Goal: Task Accomplishment & Management: Use online tool/utility

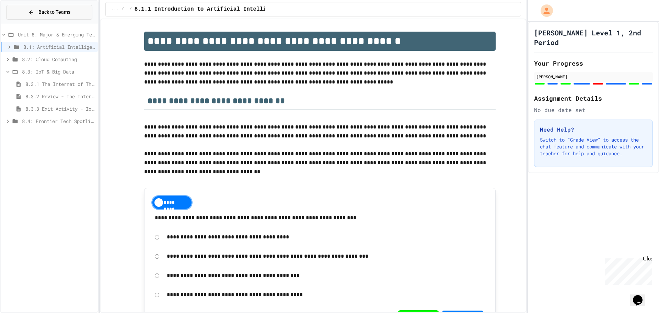
click at [57, 13] on span "Back to Teams" at bounding box center [54, 12] width 32 height 7
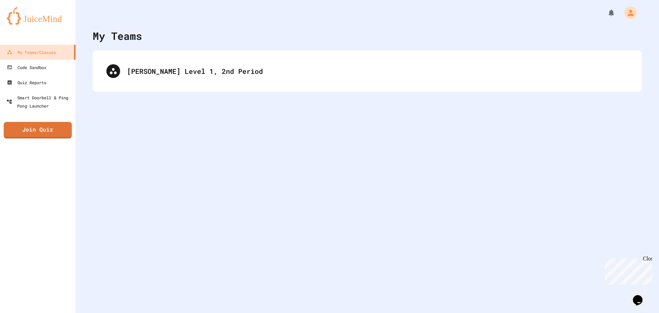
click at [48, 131] on link "Join Quiz" at bounding box center [38, 130] width 68 height 16
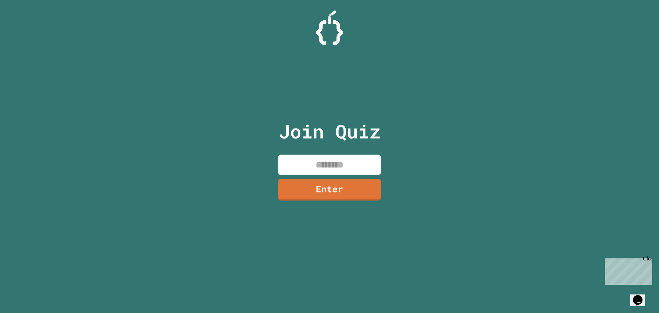
click at [358, 158] on input at bounding box center [329, 164] width 103 height 20
type input "********"
click at [362, 191] on link "Enter" at bounding box center [329, 188] width 95 height 23
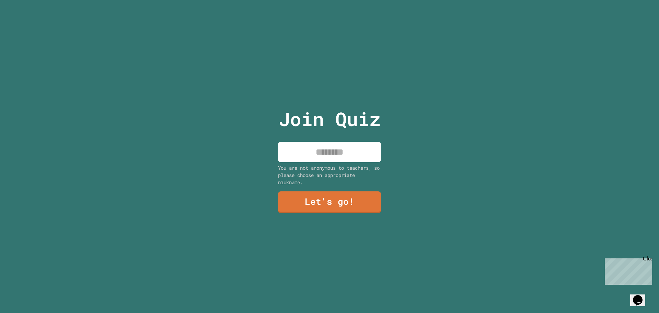
click at [341, 156] on input at bounding box center [329, 152] width 103 height 20
type input "*****"
click at [337, 201] on link "Let's go!" at bounding box center [330, 201] width 102 height 23
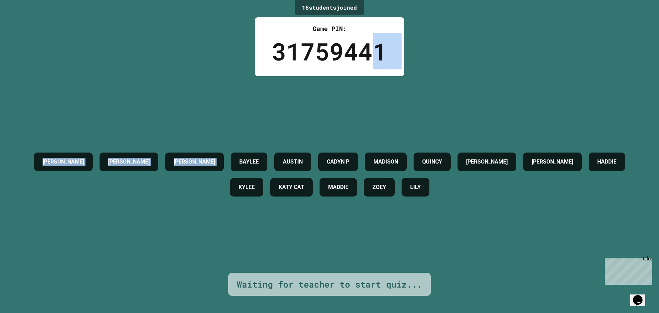
drag, startPoint x: 238, startPoint y: 102, endPoint x: 373, endPoint y: 65, distance: 140.2
click at [373, 65] on div "16 student s joined Game PIN: 31759441 [PERSON_NAME] [PERSON_NAME] [PERSON_NAME…" at bounding box center [329, 156] width 659 height 313
click at [373, 62] on div "31759441" at bounding box center [329, 51] width 115 height 36
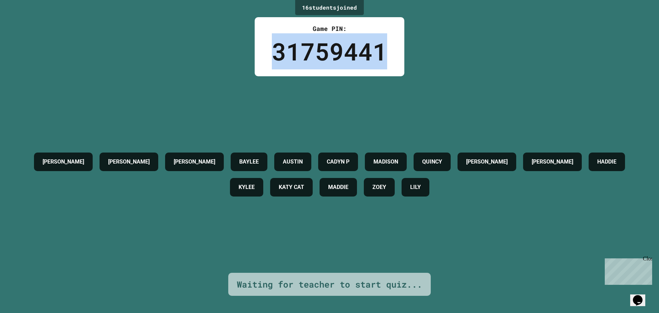
drag, startPoint x: 386, startPoint y: 51, endPoint x: 124, endPoint y: 66, distance: 262.2
click at [128, 63] on div "16 student s joined Game PIN: 31759441 [PERSON_NAME] [PERSON_NAME] [PERSON_NAME…" at bounding box center [329, 156] width 659 height 313
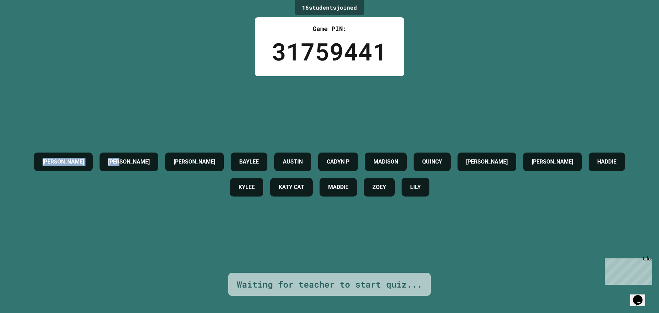
click at [118, 69] on div "16 student s joined Game PIN: 31759441 [PERSON_NAME] [PERSON_NAME] [PERSON_NAME…" at bounding box center [329, 156] width 659 height 313
drag, startPoint x: 117, startPoint y: 69, endPoint x: 379, endPoint y: 62, distance: 261.9
click at [379, 62] on div "16 student s joined Game PIN: 31759441 [PERSON_NAME] [PERSON_NAME] [PERSON_NAME…" at bounding box center [329, 156] width 659 height 313
click at [379, 62] on div "31759441" at bounding box center [329, 51] width 115 height 36
drag, startPoint x: 201, startPoint y: 60, endPoint x: 484, endPoint y: 70, distance: 283.6
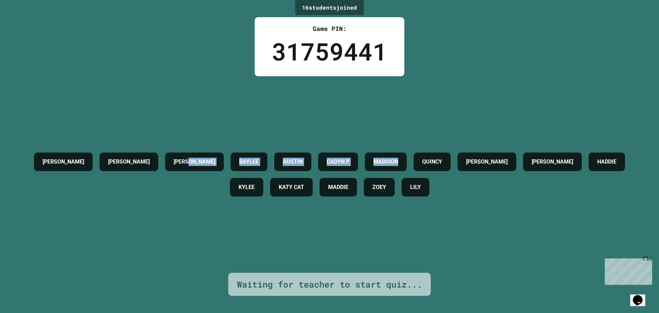
click at [484, 70] on div "16 student s joined Game PIN: 31759441 [PERSON_NAME] [PERSON_NAME] [PERSON_NAME…" at bounding box center [329, 156] width 659 height 313
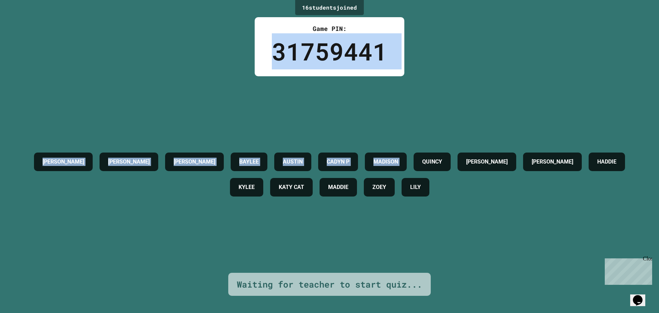
drag, startPoint x: 484, startPoint y: 70, endPoint x: 273, endPoint y: 62, distance: 211.5
click at [325, 62] on div "16 student s joined Game PIN: 31759441 [PERSON_NAME] [PERSON_NAME] [PERSON_NAME…" at bounding box center [329, 156] width 659 height 313
click at [268, 62] on div "Game PIN: 31759441" at bounding box center [330, 46] width 150 height 59
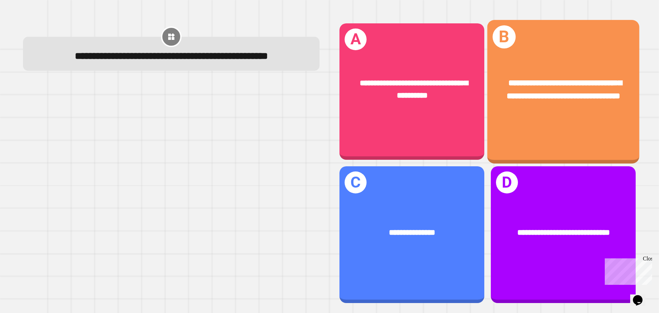
click at [526, 127] on div "**********" at bounding box center [563, 91] width 152 height 143
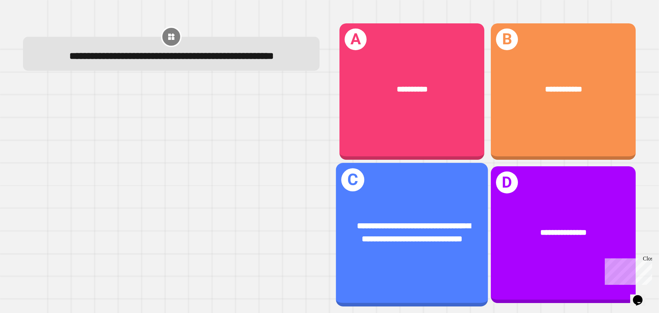
click at [426, 203] on div "**********" at bounding box center [412, 232] width 152 height 59
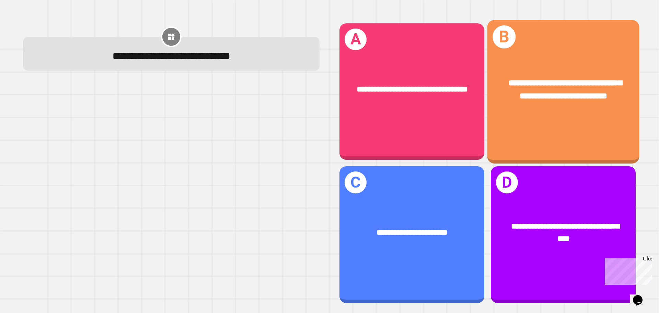
click at [516, 103] on div "**********" at bounding box center [563, 90] width 118 height 26
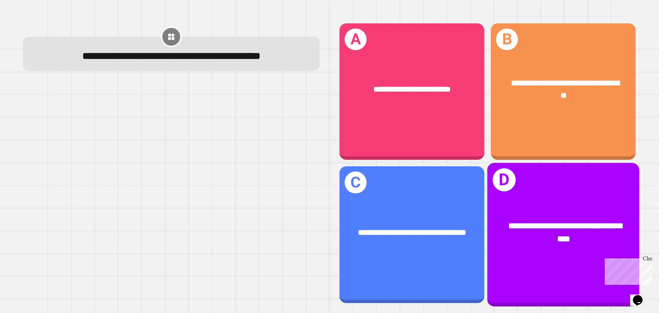
click at [519, 222] on span "**********" at bounding box center [565, 232] width 114 height 21
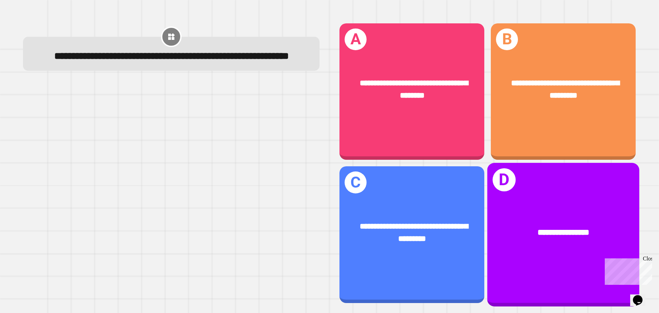
click at [553, 200] on div "**********" at bounding box center [563, 234] width 152 height 143
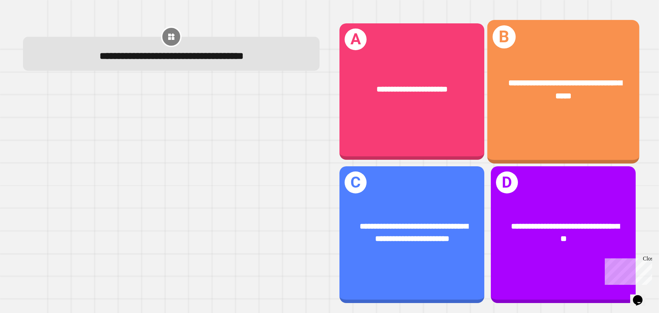
click at [493, 121] on div "**********" at bounding box center [563, 91] width 152 height 143
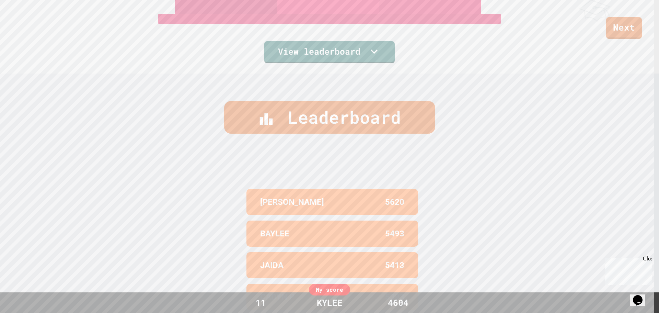
scroll to position [178, 0]
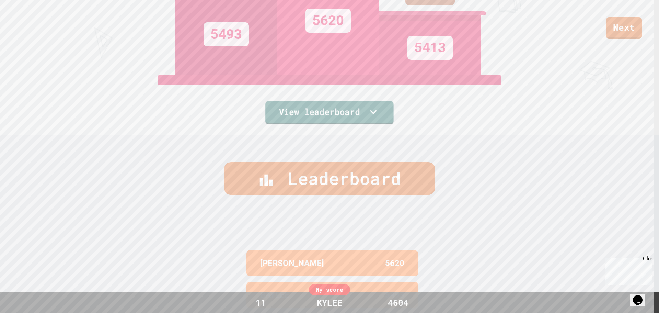
click at [360, 107] on link "View leaderboard" at bounding box center [329, 112] width 128 height 23
click at [378, 174] on div "Leaderboard" at bounding box center [329, 178] width 211 height 33
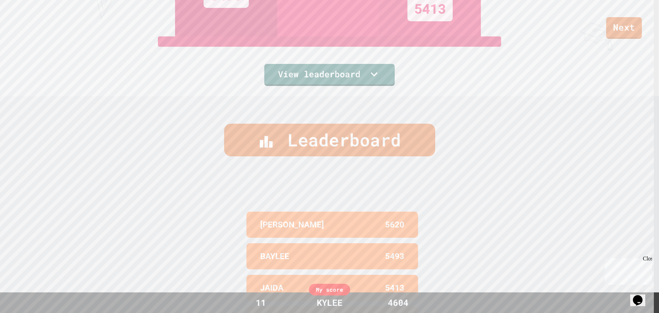
scroll to position [212, 0]
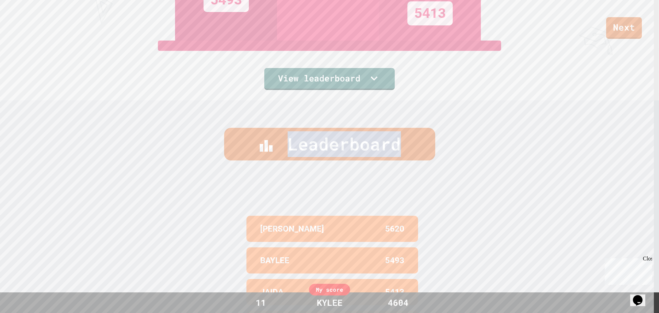
drag, startPoint x: 535, startPoint y: 161, endPoint x: 3, endPoint y: 97, distance: 535.6
click at [1, 100] on div "Leaderboard [PERSON_NAME] 5620 [PERSON_NAME] 5493 [PERSON_NAME] 5413 CADYN P 53…" at bounding box center [329, 256] width 659 height 313
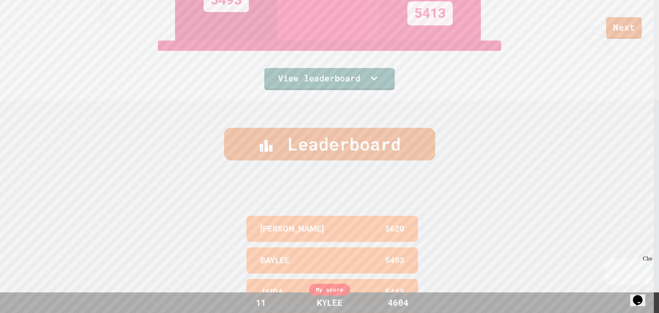
click at [297, 159] on div "Leaderboard [PERSON_NAME] 5620 [PERSON_NAME] 5493 [PERSON_NAME] 5413 CADYN P 53…" at bounding box center [329, 256] width 659 height 313
drag, startPoint x: 491, startPoint y: 175, endPoint x: 159, endPoint y: 252, distance: 341.7
click at [244, 254] on div "Leaderboard [PERSON_NAME] 5620 [PERSON_NAME] 5493 [PERSON_NAME] 5413 CADYN P 53…" at bounding box center [329, 256] width 659 height 313
click at [318, 225] on div "[PERSON_NAME]" at bounding box center [296, 228] width 72 height 12
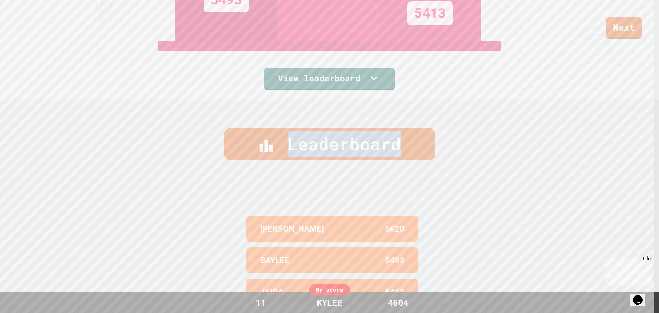
drag, startPoint x: 255, startPoint y: 156, endPoint x: 466, endPoint y: 134, distance: 212.2
click at [466, 134] on div "Leaderboard" at bounding box center [329, 144] width 659 height 33
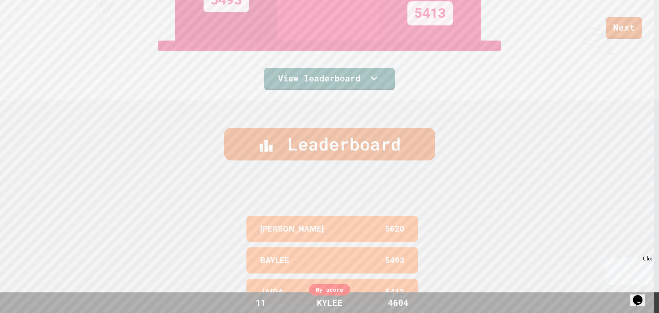
drag, startPoint x: 464, startPoint y: 141, endPoint x: 417, endPoint y: 154, distance: 48.6
click at [434, 154] on div "Leaderboard" at bounding box center [329, 144] width 659 height 33
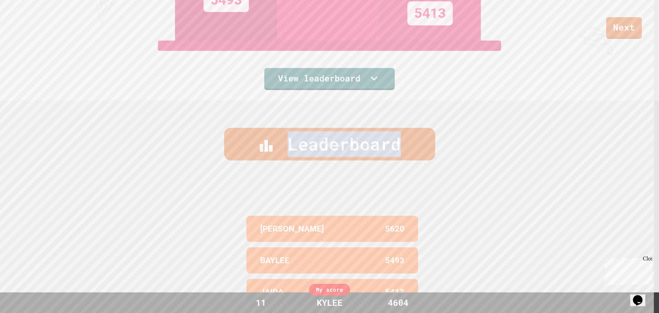
drag, startPoint x: 429, startPoint y: 150, endPoint x: 195, endPoint y: 142, distance: 234.5
click at [145, 154] on div "Leaderboard" at bounding box center [329, 144] width 659 height 33
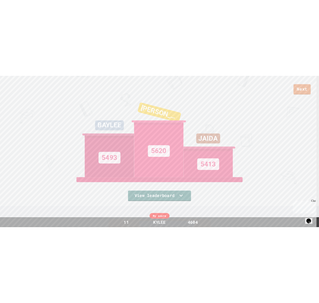
scroll to position [0, 0]
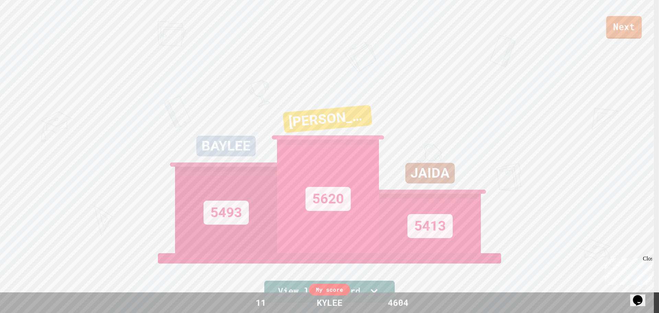
click at [629, 21] on link "Next" at bounding box center [624, 27] width 36 height 23
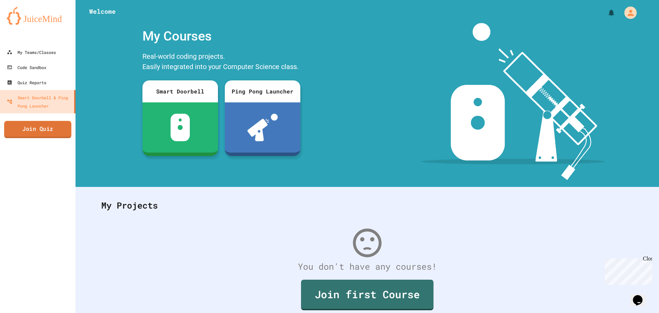
click at [35, 132] on link "Join Quiz" at bounding box center [37, 129] width 67 height 17
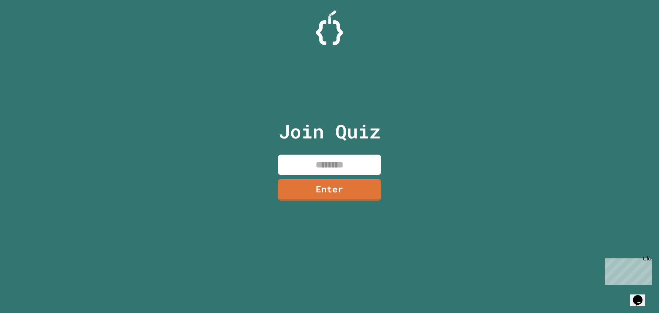
click at [321, 162] on input at bounding box center [329, 164] width 103 height 20
type input "********"
click at [331, 196] on link "Enter" at bounding box center [329, 188] width 95 height 23
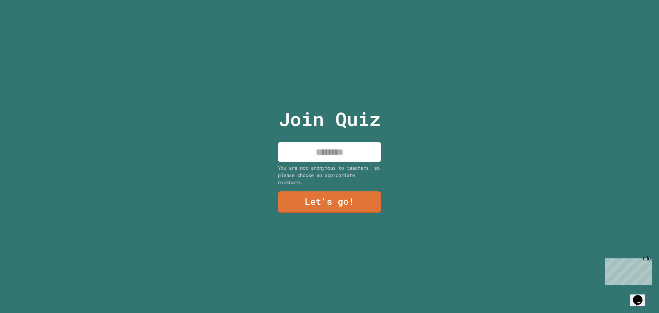
click at [319, 148] on input at bounding box center [329, 152] width 103 height 20
type input "*****"
click at [323, 194] on link "Let's go!" at bounding box center [329, 201] width 97 height 23
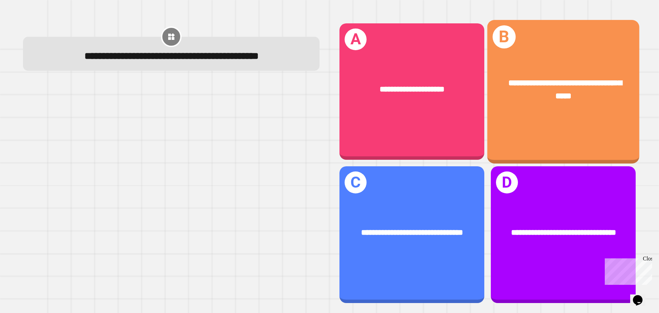
click at [517, 129] on div "**********" at bounding box center [563, 91] width 152 height 143
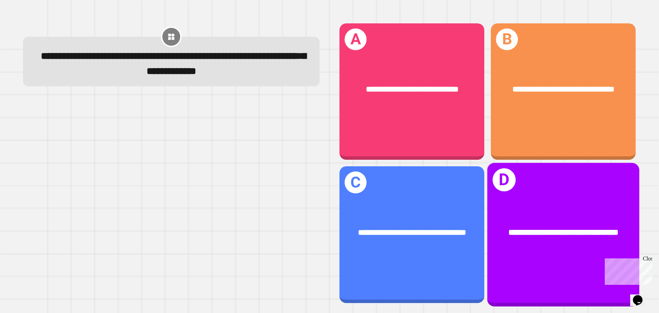
click at [557, 210] on div "**********" at bounding box center [563, 233] width 152 height 46
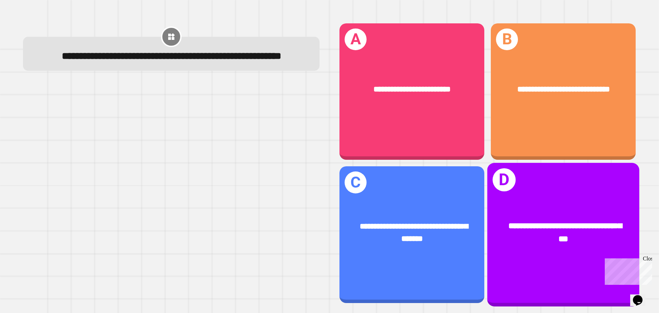
click at [545, 253] on div "**********" at bounding box center [563, 232] width 152 height 59
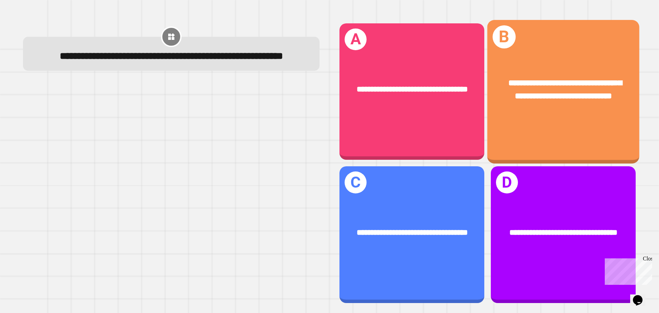
click at [549, 89] on span "**********" at bounding box center [565, 89] width 114 height 21
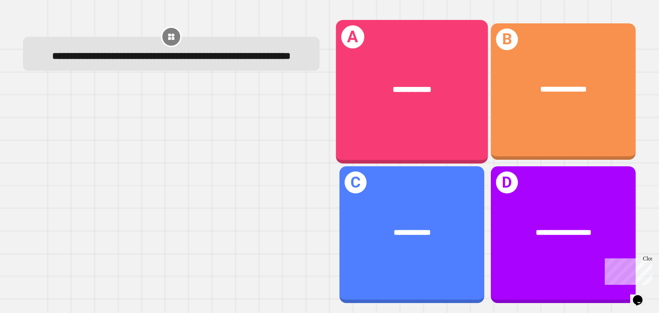
click at [394, 69] on div "**********" at bounding box center [412, 90] width 152 height 46
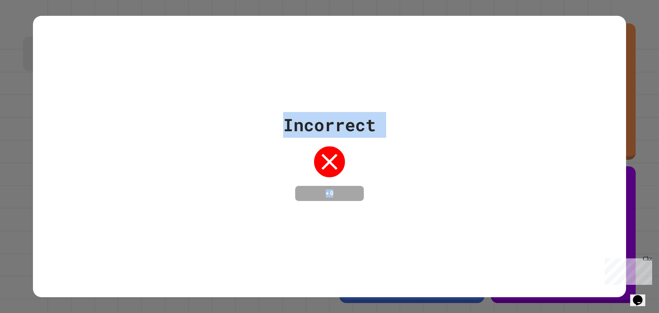
drag, startPoint x: 272, startPoint y: 30, endPoint x: 415, endPoint y: 190, distance: 214.6
click at [415, 190] on div "Incorrect + 0" at bounding box center [329, 156] width 593 height 281
click at [413, 190] on div "Incorrect + 0" at bounding box center [329, 156] width 593 height 89
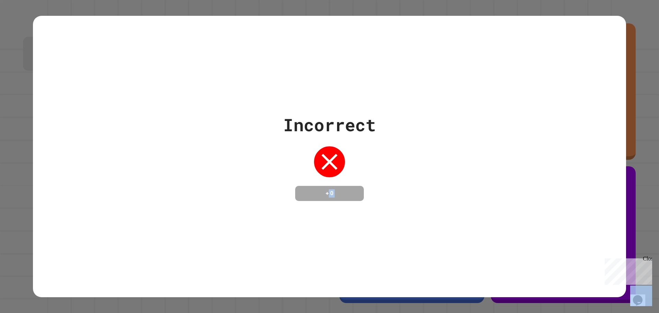
drag, startPoint x: 398, startPoint y: 190, endPoint x: 317, endPoint y: 185, distance: 81.1
click at [323, 187] on div "Incorrect + 0" at bounding box center [329, 156] width 593 height 89
drag, startPoint x: 321, startPoint y: 158, endPoint x: 297, endPoint y: 202, distance: 50.1
click at [297, 202] on div "Incorrect + 0" at bounding box center [329, 156] width 593 height 281
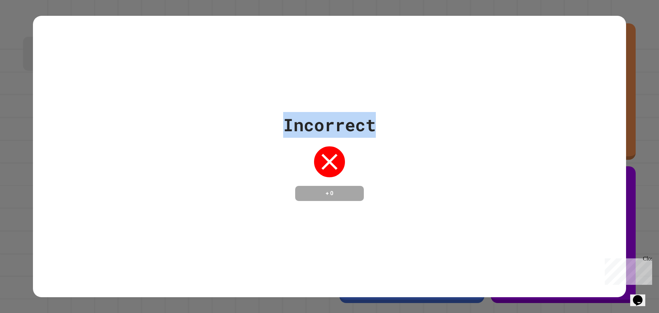
drag, startPoint x: 272, startPoint y: 121, endPoint x: 403, endPoint y: 127, distance: 130.9
click at [403, 127] on div "Incorrect + 0" at bounding box center [329, 156] width 593 height 89
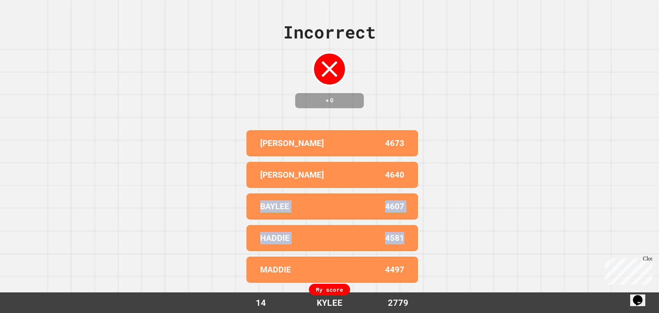
drag, startPoint x: 34, startPoint y: 207, endPoint x: 637, endPoint y: 245, distance: 604.0
click at [637, 245] on div "Incorrect + 0 [PERSON_NAME] 4673 [PERSON_NAME] 4640 [PERSON_NAME] 4607 [PERSON_…" at bounding box center [329, 156] width 659 height 313
drag, startPoint x: 636, startPoint y: 245, endPoint x: 200, endPoint y: 218, distance: 437.6
click at [200, 218] on div "Incorrect + 0 [PERSON_NAME] 4673 [PERSON_NAME] 4640 [PERSON_NAME] 4607 [PERSON_…" at bounding box center [329, 156] width 659 height 313
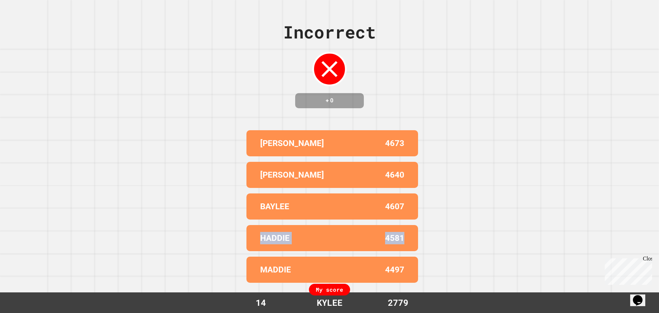
click at [199, 218] on div "Incorrect + 0 [PERSON_NAME] 4673 [PERSON_NAME] 4640 [PERSON_NAME] 4607 [PERSON_…" at bounding box center [329, 156] width 659 height 313
drag, startPoint x: 199, startPoint y: 218, endPoint x: 568, endPoint y: 266, distance: 372.0
click at [568, 266] on div "Incorrect + 0 [PERSON_NAME] 4673 [PERSON_NAME] 4640 [PERSON_NAME] 4607 [PERSON_…" at bounding box center [329, 156] width 659 height 313
click at [348, 263] on div "4497" at bounding box center [368, 269] width 72 height 12
drag, startPoint x: 339, startPoint y: 251, endPoint x: 321, endPoint y: 234, distance: 25.3
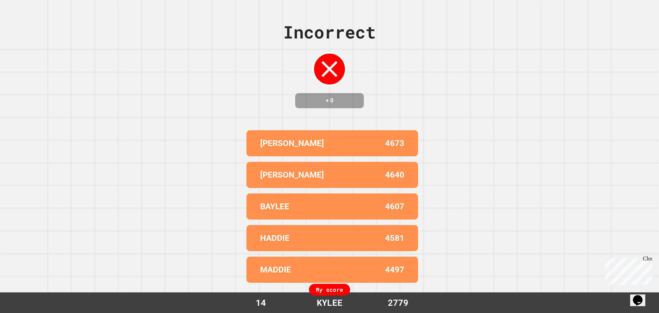
click at [339, 250] on div "[PERSON_NAME] 4673 [PERSON_NAME] 4640 BAYLEE 4607 HADDIE 4581 MADDIE 4497" at bounding box center [330, 206] width 172 height 158
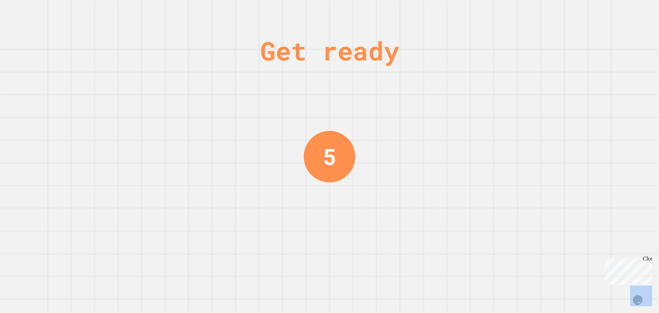
drag, startPoint x: 306, startPoint y: 201, endPoint x: 358, endPoint y: 206, distance: 51.7
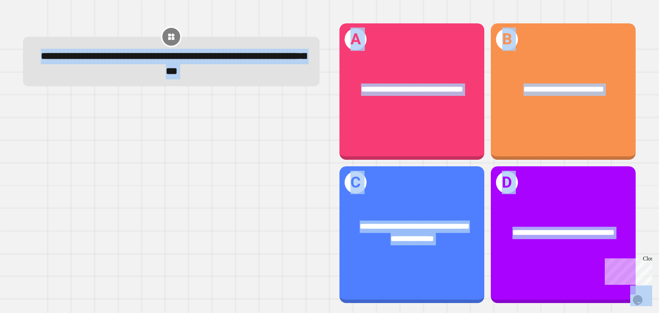
click at [266, 175] on div at bounding box center [171, 200] width 296 height 203
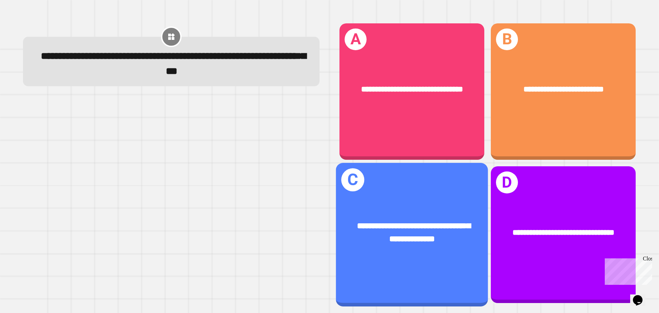
click at [432, 209] on div "**********" at bounding box center [412, 232] width 152 height 59
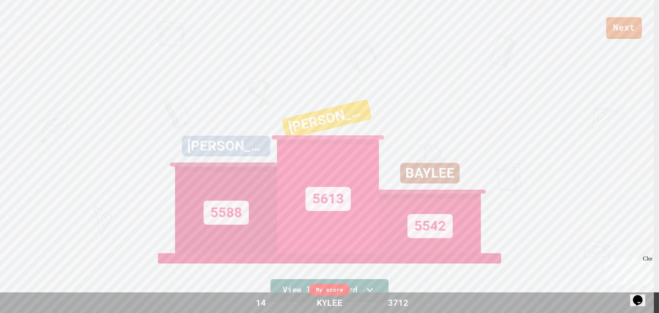
click at [291, 280] on link "View leaderboard" at bounding box center [329, 290] width 118 height 23
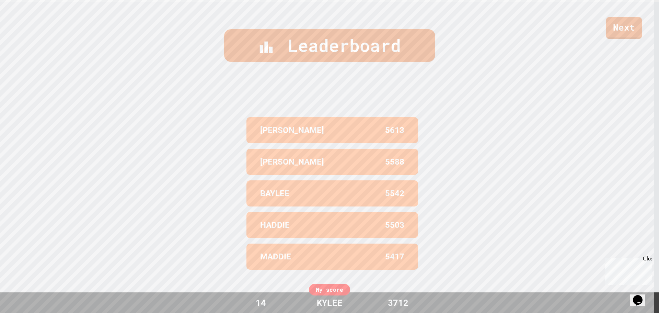
scroll to position [315, 0]
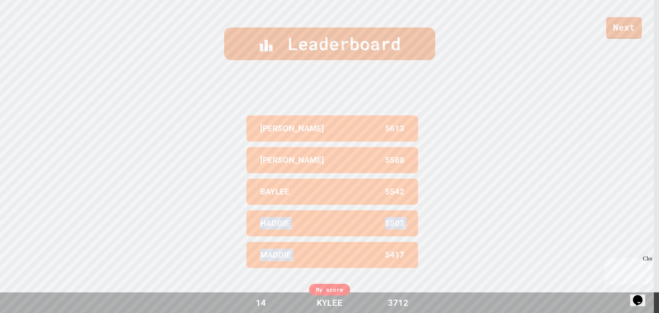
drag, startPoint x: 331, startPoint y: 239, endPoint x: 196, endPoint y: 216, distance: 136.7
click at [196, 216] on div "Leaderboard [PERSON_NAME] 5613 [PERSON_NAME] 5588 BAYLEE 5542 HADDIE 5503 MADDI…" at bounding box center [329, 156] width 659 height 313
drag, startPoint x: 196, startPoint y: 216, endPoint x: 496, endPoint y: 252, distance: 303.1
click at [496, 252] on div "Leaderboard [PERSON_NAME] 5613 [PERSON_NAME] 5588 BAYLEE 5542 HADDIE 5503 MADDI…" at bounding box center [329, 156] width 659 height 313
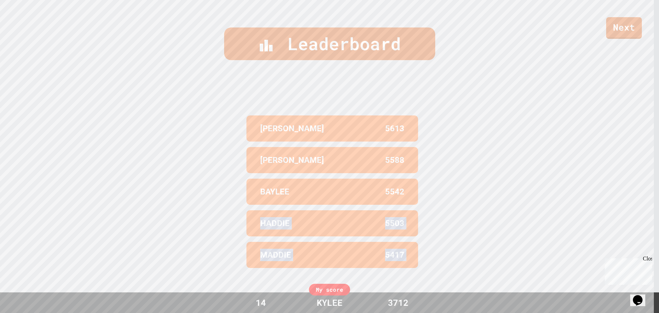
click at [498, 251] on div "Leaderboard [PERSON_NAME] 5613 [PERSON_NAME] 5588 BAYLEE 5542 HADDIE 5503 MADDI…" at bounding box center [329, 156] width 659 height 313
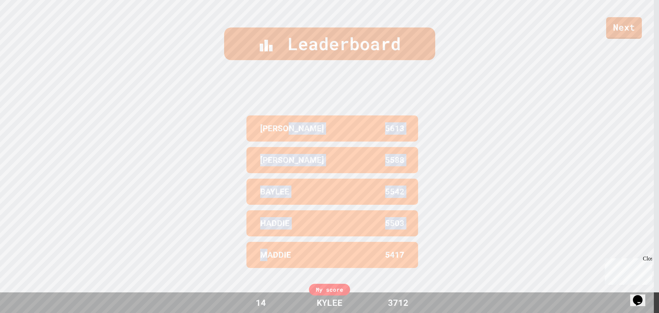
drag, startPoint x: 327, startPoint y: 93, endPoint x: 264, endPoint y: 258, distance: 176.7
click at [264, 258] on div "[PERSON_NAME] 5613 [PERSON_NAME] 5588 BAYLEE 5542 HADDIE 5503 MADDIE 5417 My sc…" at bounding box center [330, 191] width 172 height 215
click at [270, 230] on div "HADDIE 5503" at bounding box center [332, 223] width 172 height 26
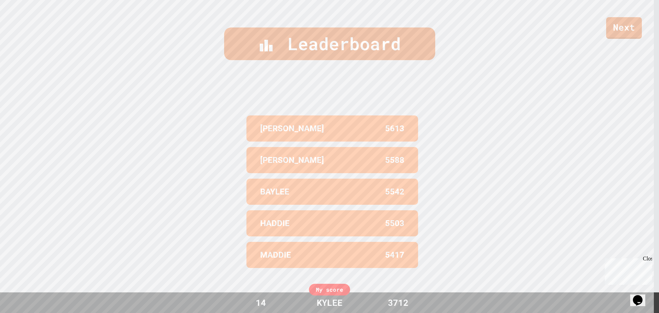
drag, startPoint x: 266, startPoint y: 112, endPoint x: 276, endPoint y: 98, distance: 16.8
click at [268, 115] on div "[PERSON_NAME] 5613" at bounding box center [332, 128] width 172 height 26
drag, startPoint x: 274, startPoint y: 109, endPoint x: 265, endPoint y: 124, distance: 17.6
click at [265, 124] on div "[PERSON_NAME] 5613 [PERSON_NAME] 5588 BAYLEE 5542 HADDIE 5503 MADDIE 5417 My sc…" at bounding box center [330, 191] width 172 height 215
click at [269, 123] on p "[PERSON_NAME]" at bounding box center [292, 128] width 64 height 12
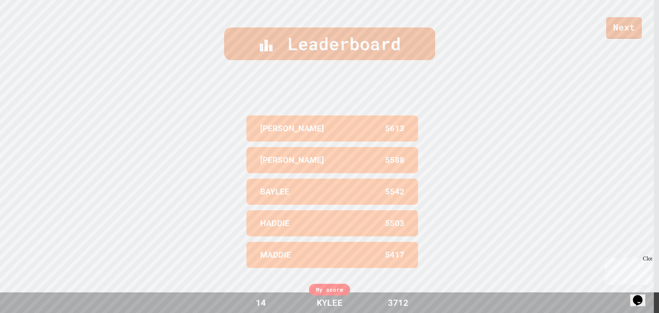
click at [288, 135] on div "[PERSON_NAME] 5613" at bounding box center [332, 128] width 172 height 26
